Goal: Transaction & Acquisition: Purchase product/service

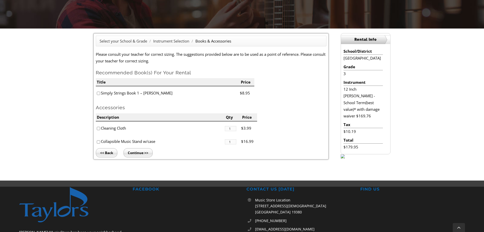
scroll to position [102, 0]
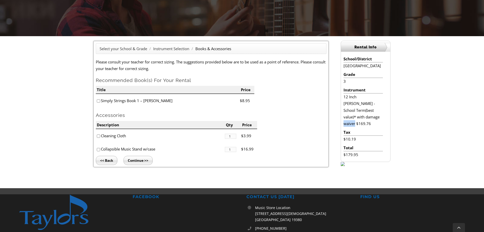
drag, startPoint x: 346, startPoint y: 124, endPoint x: 362, endPoint y: 124, distance: 15.8
click at [362, 124] on li "12 Inch [PERSON_NAME] - School Term(best value)* with damage waiver $169.76" at bounding box center [363, 109] width 39 height 33
drag, startPoint x: 346, startPoint y: 140, endPoint x: 364, endPoint y: 140, distance: 18.6
click at [364, 140] on li "$10.19" at bounding box center [363, 139] width 39 height 7
drag, startPoint x: 347, startPoint y: 155, endPoint x: 369, endPoint y: 156, distance: 22.6
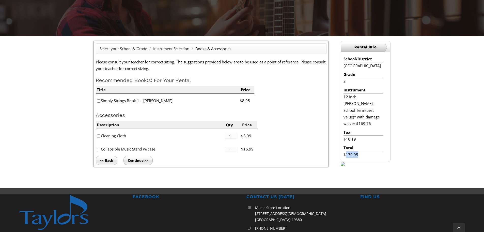
click at [369, 156] on li "$179.95" at bounding box center [363, 154] width 39 height 7
drag, startPoint x: 345, startPoint y: 139, endPoint x: 357, endPoint y: 139, distance: 11.7
click at [357, 139] on li "$10.19" at bounding box center [363, 139] width 39 height 7
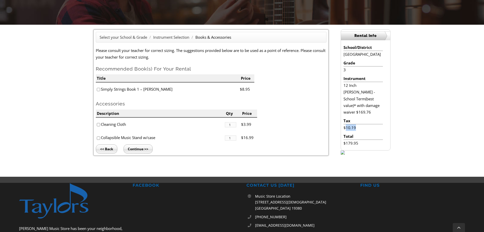
scroll to position [127, 0]
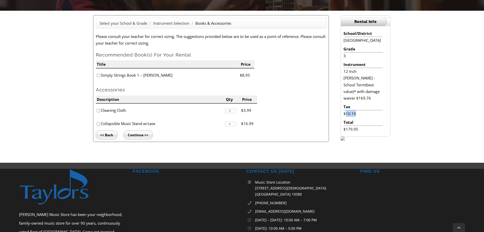
click at [136, 132] on input "Continue >>" at bounding box center [138, 134] width 29 height 9
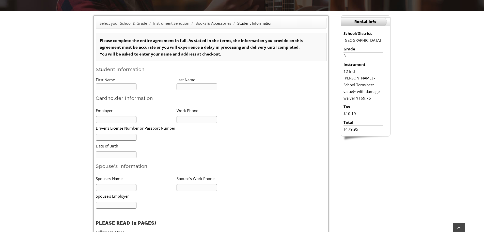
click at [120, 87] on input "text" at bounding box center [116, 86] width 41 height 7
type input "Amrita"
type input "Mathur"
type input "3024339673"
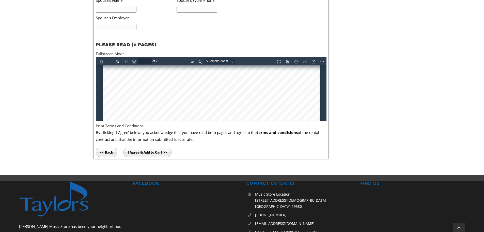
scroll to position [178, 0]
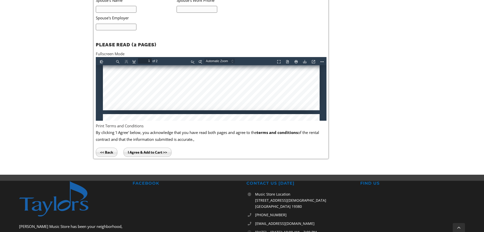
type input "2"
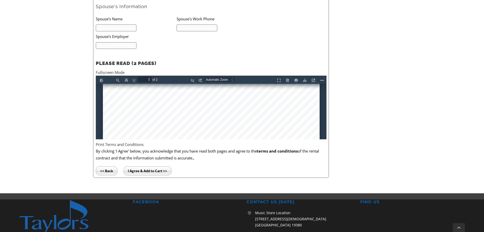
scroll to position [275, 0]
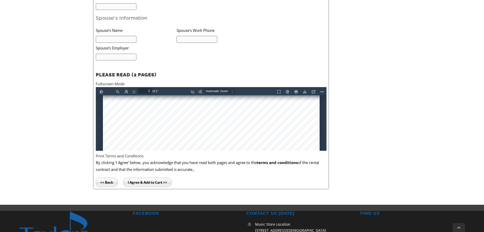
click at [149, 182] on input "I Agree & Add to Cart >>" at bounding box center [148, 181] width 48 height 9
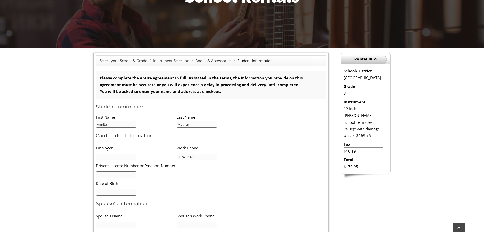
scroll to position [102, 0]
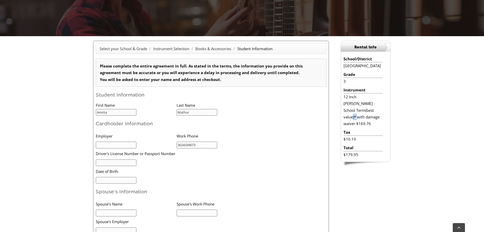
drag, startPoint x: 353, startPoint y: 117, endPoint x: 359, endPoint y: 117, distance: 6.6
click at [359, 117] on li "12 Inch [PERSON_NAME] - School Term(best value)* with damage waiver $169.76" at bounding box center [363, 109] width 39 height 33
drag, startPoint x: 346, startPoint y: 139, endPoint x: 358, endPoint y: 140, distance: 11.8
click at [358, 140] on li "$10.19" at bounding box center [363, 139] width 39 height 7
drag, startPoint x: 346, startPoint y: 153, endPoint x: 360, endPoint y: 154, distance: 13.5
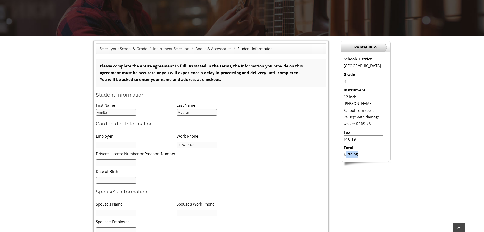
click at [360, 154] on li "$179.95" at bounding box center [363, 154] width 39 height 7
click at [371, 178] on div "Select your School & Grade / Instrument Selection / Books & Accessories / Stude…" at bounding box center [241, 202] width 309 height 322
click at [116, 146] on input "text" at bounding box center [116, 144] width 41 height 7
type input "Airgas"
click at [118, 161] on input "text" at bounding box center [116, 162] width 41 height 7
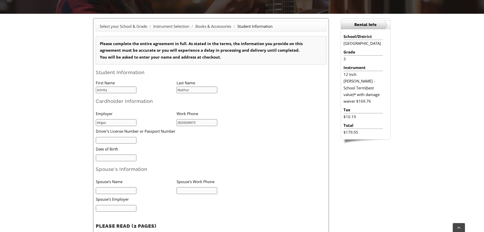
scroll to position [178, 0]
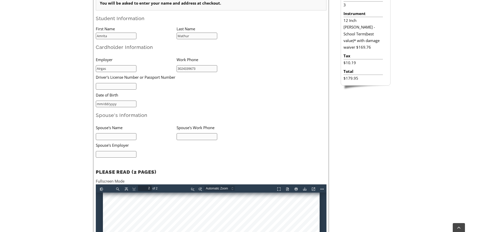
click at [105, 104] on input "mm/dd/yyyy" at bounding box center [116, 103] width 41 height 7
type input "[DATE]"
click at [110, 138] on input "text" at bounding box center [116, 136] width 41 height 7
type input "[PERSON_NAME]"
click at [191, 135] on input "text" at bounding box center [197, 136] width 41 height 7
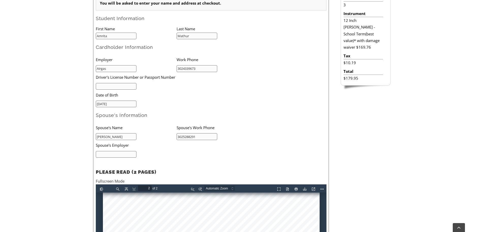
type input "3025288291"
click at [104, 153] on input "text" at bounding box center [116, 154] width 41 height 7
click at [114, 153] on input "text" at bounding box center [116, 154] width 41 height 7
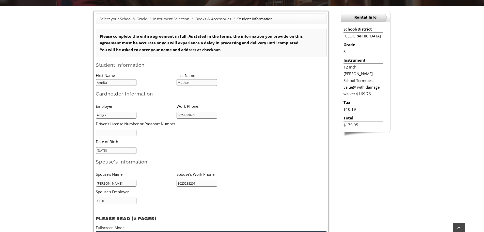
scroll to position [127, 0]
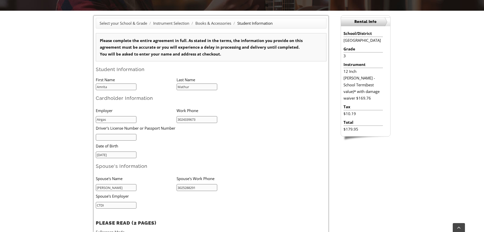
type input "CTDI"
click at [123, 137] on input "text" at bounding box center [116, 137] width 41 height 7
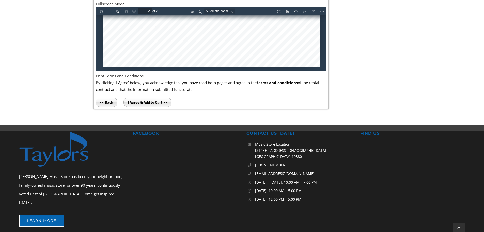
scroll to position [356, 0]
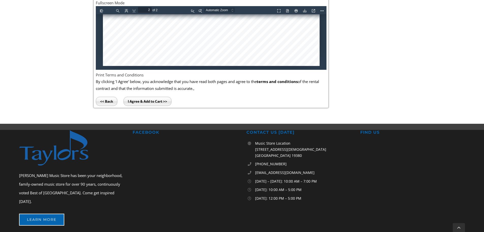
click at [144, 99] on input "I Agree & Add to Cart >>" at bounding box center [148, 101] width 48 height 9
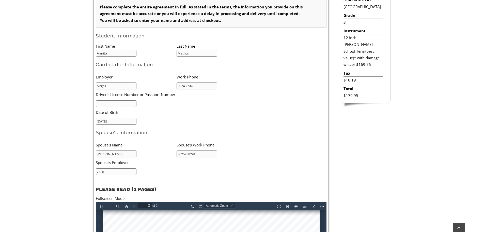
scroll to position [153, 0]
